Goal: Task Accomplishment & Management: Use online tool/utility

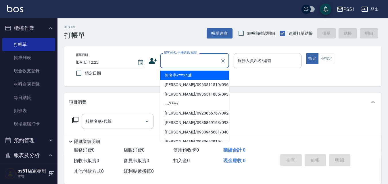
click at [178, 57] on input "顧客姓名/手機號碼/編號" at bounding box center [190, 61] width 55 height 10
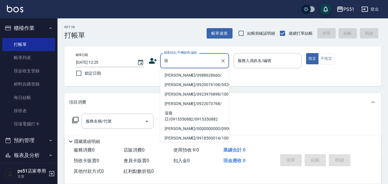
click at [206, 74] on li "[PERSON_NAME]/0988628660/" at bounding box center [194, 75] width 69 height 9
type input "[PERSON_NAME]/0988628660/"
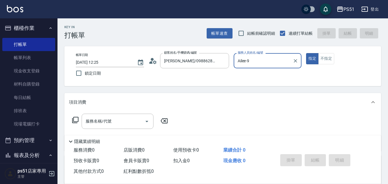
type input "Ailee-9"
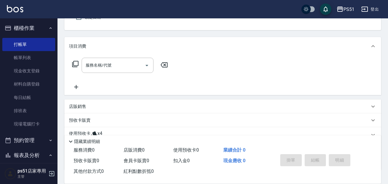
scroll to position [67, 0]
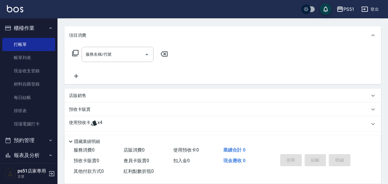
click at [141, 95] on div "店販銷售" at bounding box center [219, 96] width 301 height 6
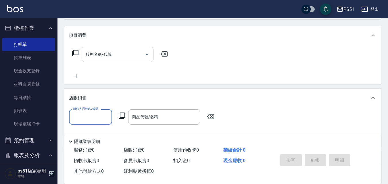
scroll to position [0, 0]
click at [67, 32] on div "項目消費" at bounding box center [222, 35] width 317 height 18
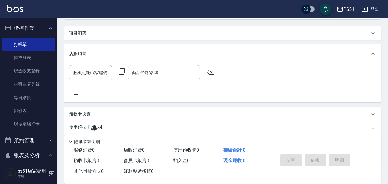
click at [53, 28] on nav "櫃檯作業 打帳單 帳單列表 現金收支登錄 材料自購登錄 每日結帳 排班表 現場電腦打卡 預約管理 預約管理 單日預約紀錄 單週預約紀錄 報表及分析 報表目錄 …" at bounding box center [29, 90] width 58 height 145
click at [32, 28] on button "櫃檯作業" at bounding box center [28, 28] width 53 height 15
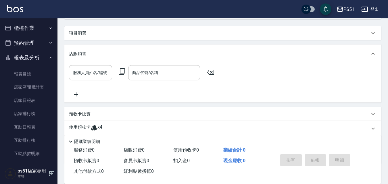
click at [59, 68] on div "Key In 打帳單 帳單速查 結帳前確認明細 連續打單結帳 掛單 結帳 明細 帳單日期 [DATE] 12:25 鎖定日期 顧客姓名/手機號碼/編號 [PE…" at bounding box center [223, 85] width 331 height 268
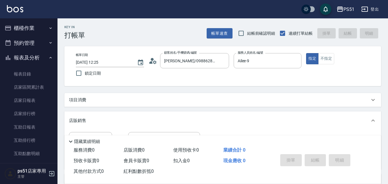
click at [99, 102] on div "項目消費" at bounding box center [222, 100] width 317 height 14
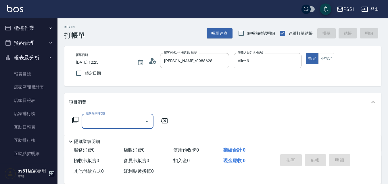
click at [89, 118] on input "服務名稱/代號" at bounding box center [113, 121] width 58 height 10
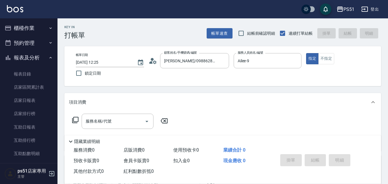
click at [74, 120] on icon at bounding box center [75, 120] width 7 height 7
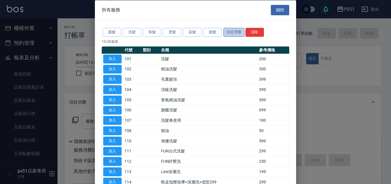
click at [235, 31] on button "頭皮理療" at bounding box center [233, 32] width 21 height 9
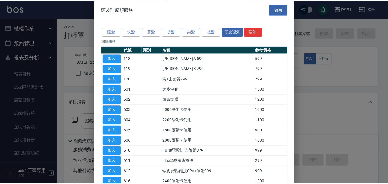
scroll to position [55, 0]
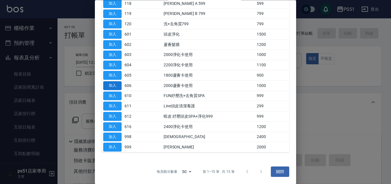
click at [119, 86] on button "加入" at bounding box center [112, 85] width 18 height 9
type input "2000蘆薈卡使用(606)"
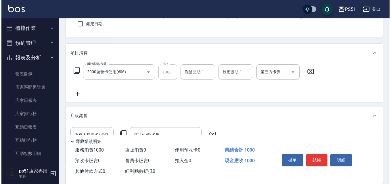
scroll to position [67, 0]
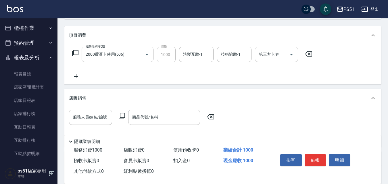
click at [270, 61] on div "第三方卡券" at bounding box center [276, 54] width 43 height 15
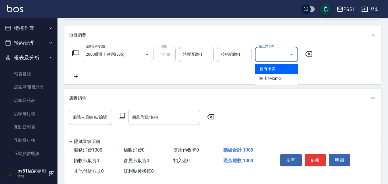
click at [264, 69] on span "舊有卡券" at bounding box center [276, 68] width 43 height 9
type input "舊有卡券"
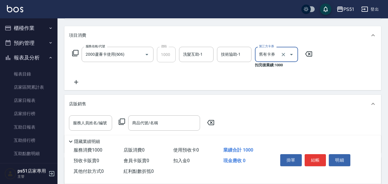
click at [81, 80] on icon at bounding box center [76, 82] width 14 height 7
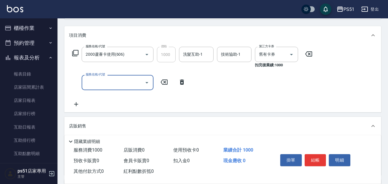
click at [118, 80] on input "服務名稱/代號" at bounding box center [113, 83] width 58 height 10
click at [187, 79] on icon at bounding box center [182, 82] width 14 height 7
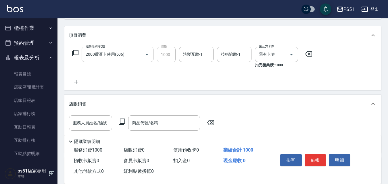
click at [78, 53] on icon at bounding box center [75, 53] width 6 height 6
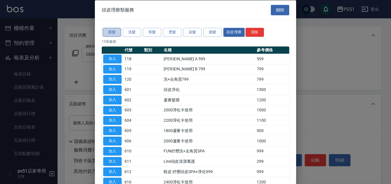
click at [118, 33] on button "護髮" at bounding box center [112, 32] width 18 height 9
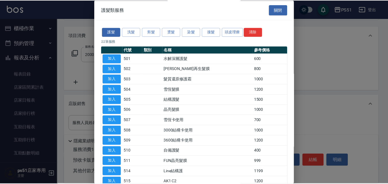
scroll to position [127, 0]
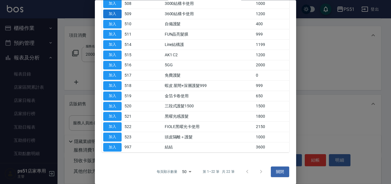
click at [108, 15] on button "加入" at bounding box center [112, 13] width 18 height 9
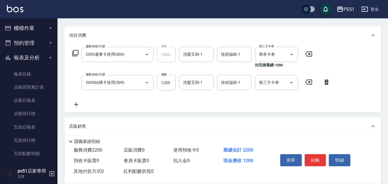
click at [266, 72] on div "服務名稱/代號 2000蘆薈卡使用(606) 服務名稱/代號 價格 1000 價格 洗髮互助-1 洗髮互助-1 技術協助-1 技術協助-1 第三方卡券 舊有卡…" at bounding box center [201, 77] width 265 height 61
click at [265, 86] on input "第三方卡券" at bounding box center [272, 83] width 29 height 10
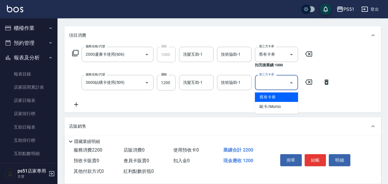
click at [267, 93] on span "舊有卡券" at bounding box center [276, 97] width 43 height 9
type input "舊有卡券"
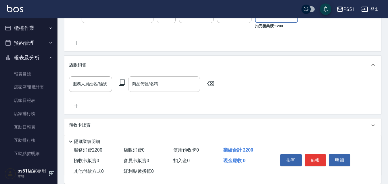
scroll to position [181, 0]
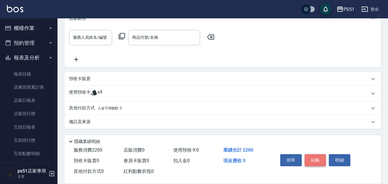
click at [320, 154] on button "結帳" at bounding box center [316, 160] width 22 height 12
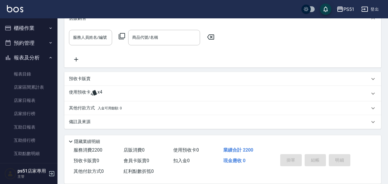
type input "[DATE] 13:37"
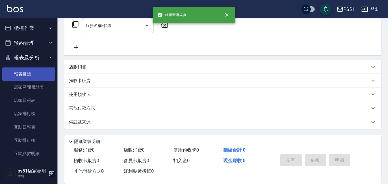
scroll to position [0, 0]
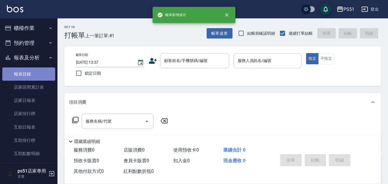
click at [39, 76] on link "報表目錄" at bounding box center [28, 74] width 53 height 13
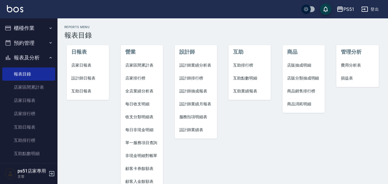
click at [78, 72] on li "店家日報表" at bounding box center [88, 65] width 42 height 13
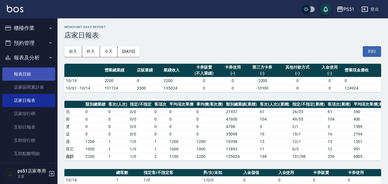
click at [28, 75] on link "報表目錄" at bounding box center [28, 74] width 53 height 13
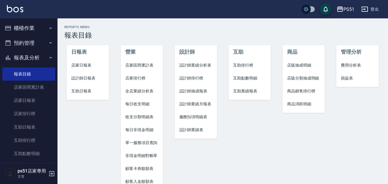
click at [75, 78] on span "設計師日報表" at bounding box center [87, 78] width 33 height 6
